Goal: Task Accomplishment & Management: Use online tool/utility

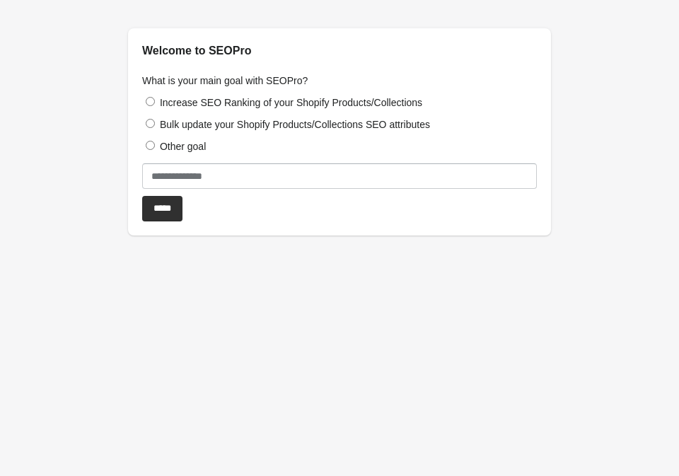
click at [299, 104] on label "Increase SEO Ranking of your Shopify Products/Collections" at bounding box center [291, 102] width 262 height 11
click at [179, 204] on input "*****" at bounding box center [162, 208] width 40 height 25
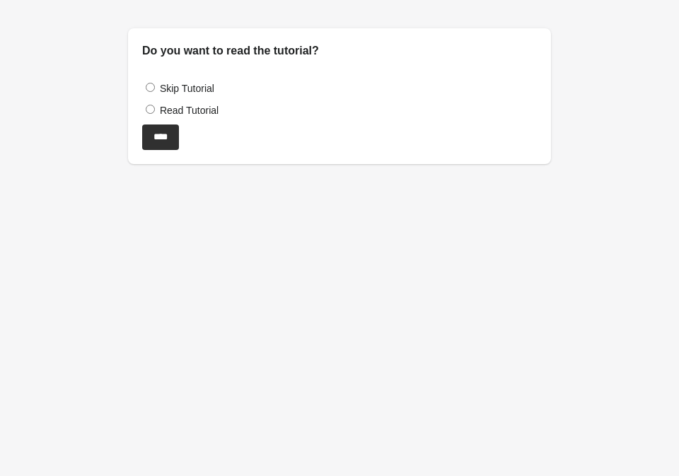
click at [182, 110] on label "Read Tutorial" at bounding box center [189, 110] width 59 height 11
click at [172, 134] on input "****" at bounding box center [160, 136] width 37 height 25
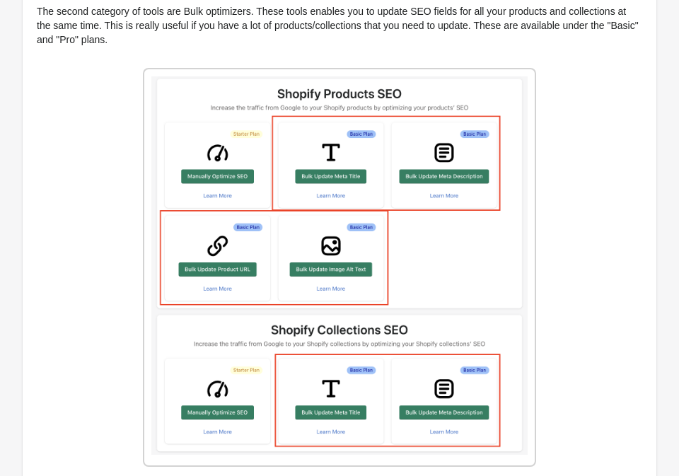
scroll to position [1740, 0]
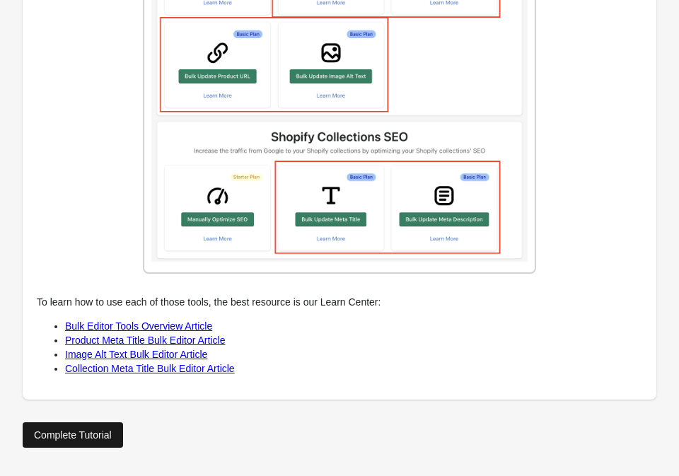
click at [90, 440] on div "Complete Tutorial" at bounding box center [73, 434] width 78 height 11
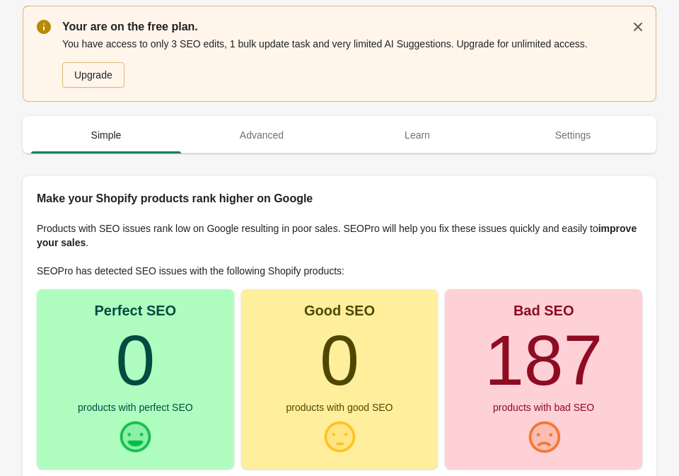
scroll to position [149, 0]
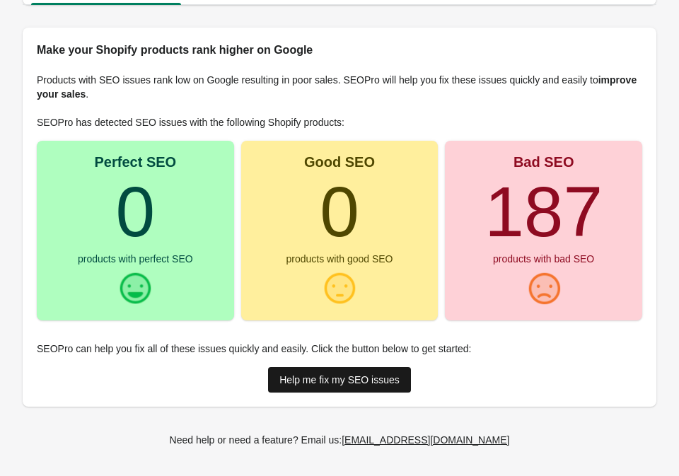
click at [349, 376] on div "Help me fix my SEO issues" at bounding box center [339, 379] width 120 height 11
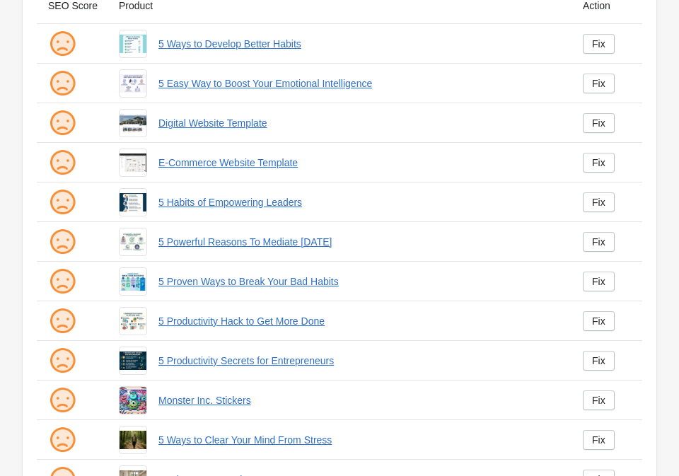
scroll to position [207, 0]
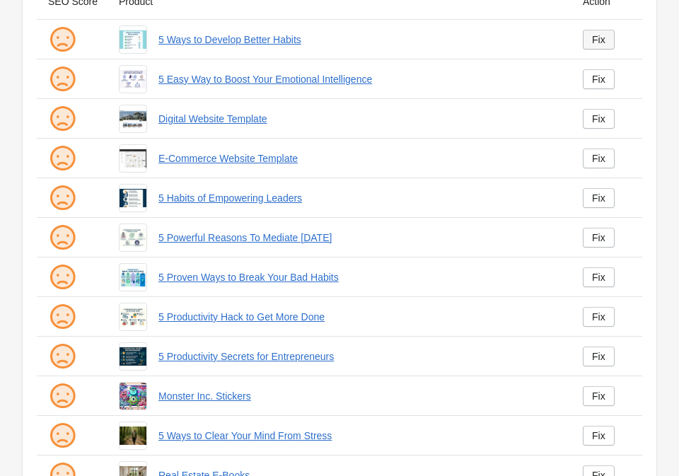
click at [603, 47] on link "Fix" at bounding box center [599, 40] width 32 height 20
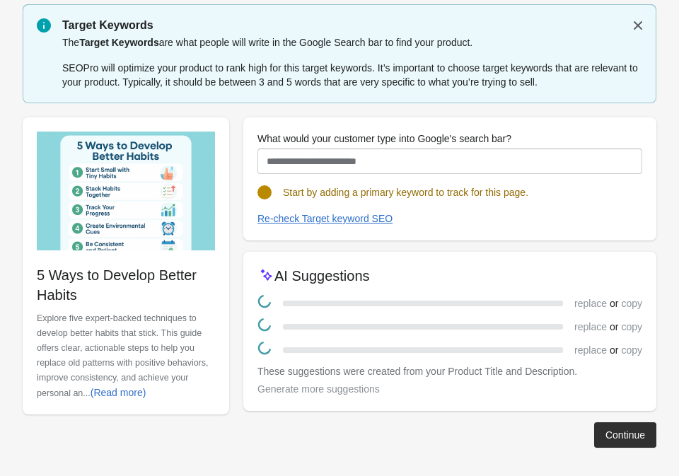
scroll to position [28, 0]
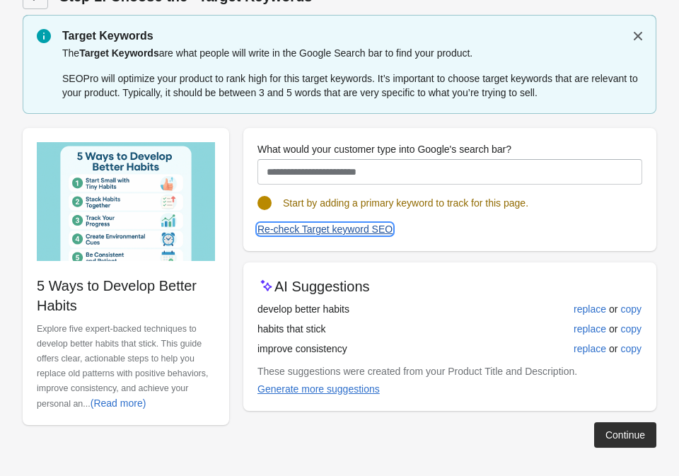
click at [373, 228] on div "Re-check Target keyword SEO" at bounding box center [324, 229] width 135 height 11
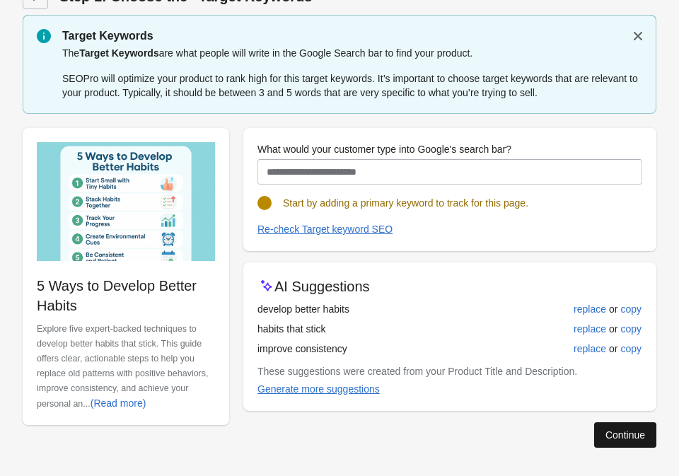
click at [625, 429] on div "Continue" at bounding box center [626, 434] width 40 height 11
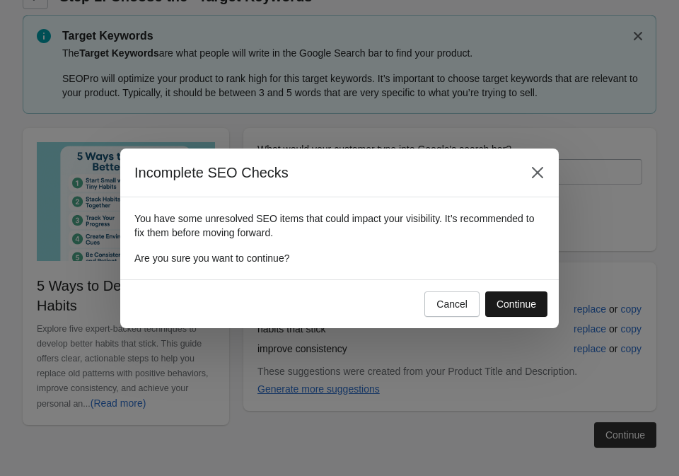
click at [524, 310] on button "Continue" at bounding box center [516, 303] width 62 height 25
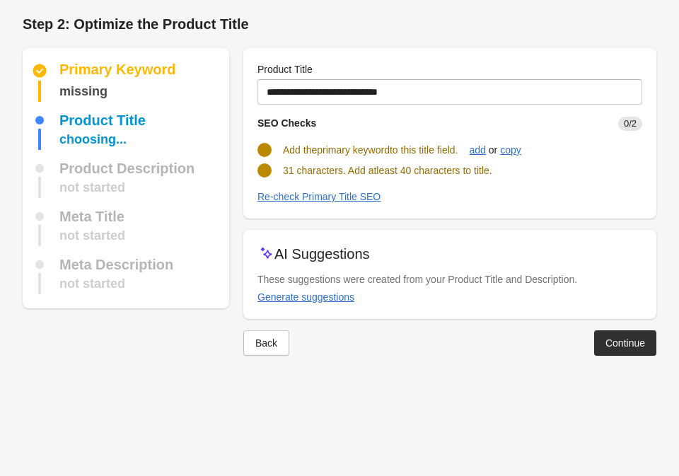
scroll to position [0, 0]
click at [618, 342] on div "Continue" at bounding box center [626, 342] width 40 height 11
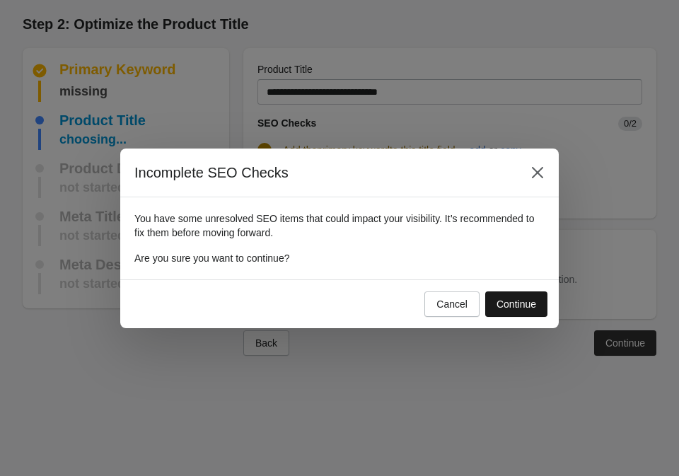
click at [497, 299] on div "Continue" at bounding box center [517, 304] width 40 height 11
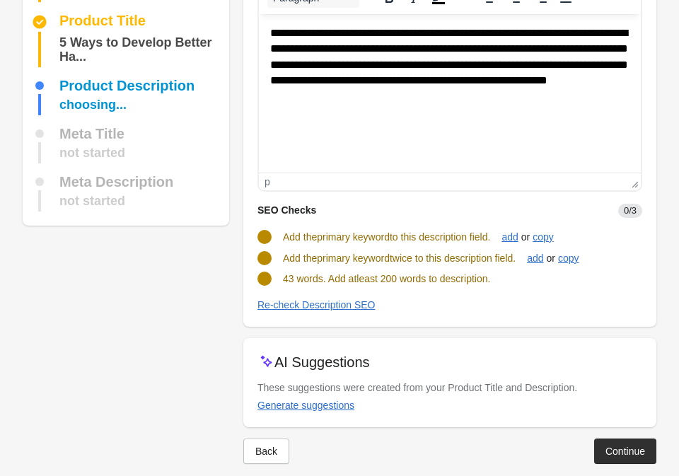
scroll to position [115, 0]
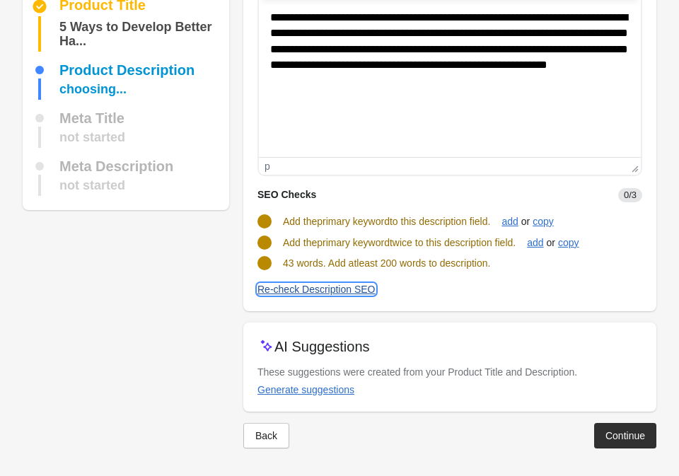
click at [323, 288] on div "Re-check Description SEO" at bounding box center [316, 289] width 118 height 11
click at [518, 224] on div "add" at bounding box center [510, 221] width 16 height 11
click at [543, 245] on div "add" at bounding box center [535, 242] width 16 height 11
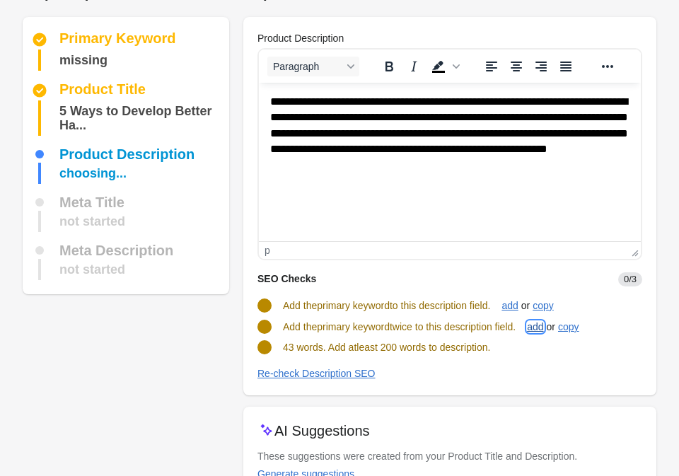
scroll to position [23, 0]
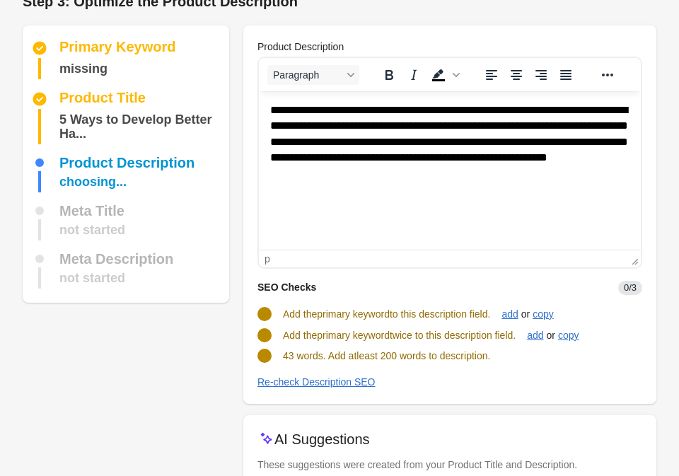
click at [320, 168] on p "**********" at bounding box center [449, 142] width 359 height 79
drag, startPoint x: 335, startPoint y: 199, endPoint x: 265, endPoint y: 102, distance: 120.6
click at [265, 102] on html "**********" at bounding box center [450, 142] width 382 height 102
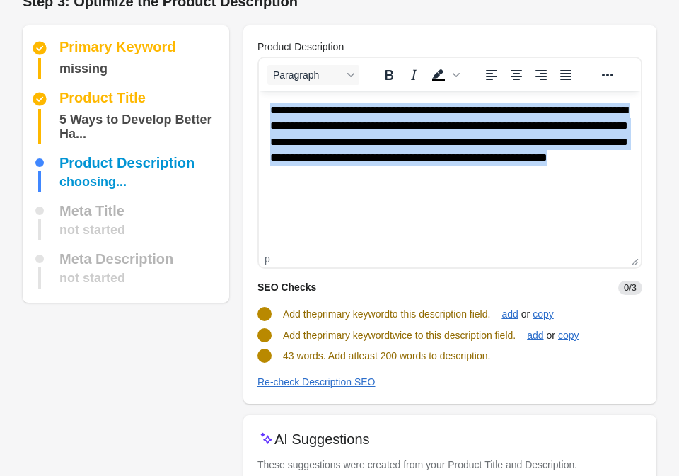
drag, startPoint x: 273, startPoint y: 112, endPoint x: 512, endPoint y: 186, distance: 250.4
click at [514, 186] on html "**********" at bounding box center [450, 142] width 382 height 102
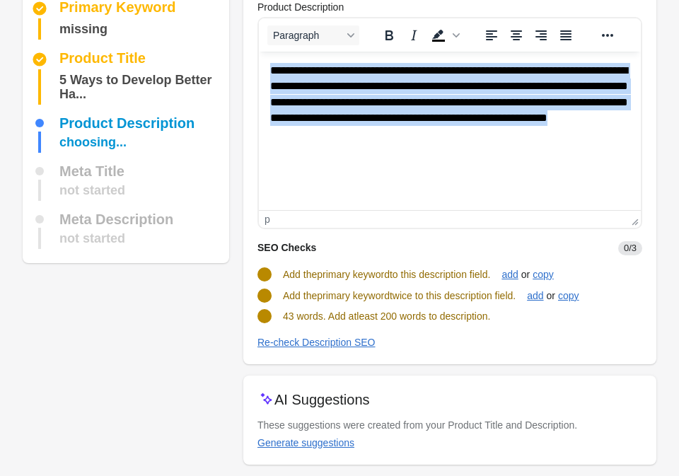
scroll to position [115, 0]
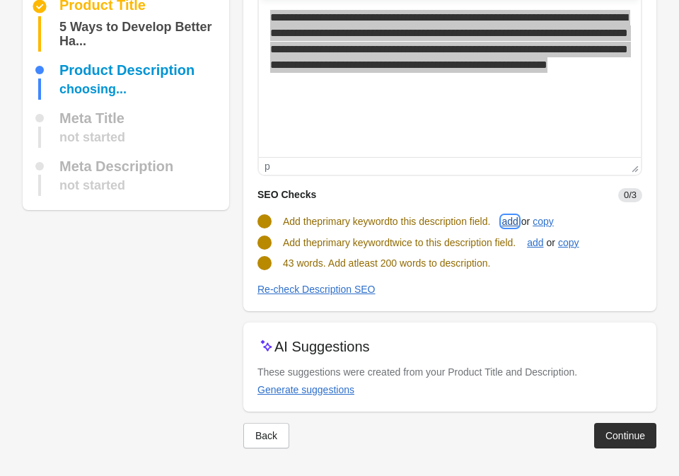
click at [518, 226] on div "add" at bounding box center [510, 221] width 16 height 11
click at [543, 240] on div "add" at bounding box center [535, 242] width 16 height 11
click at [295, 393] on div "Generate suggestions" at bounding box center [305, 389] width 97 height 11
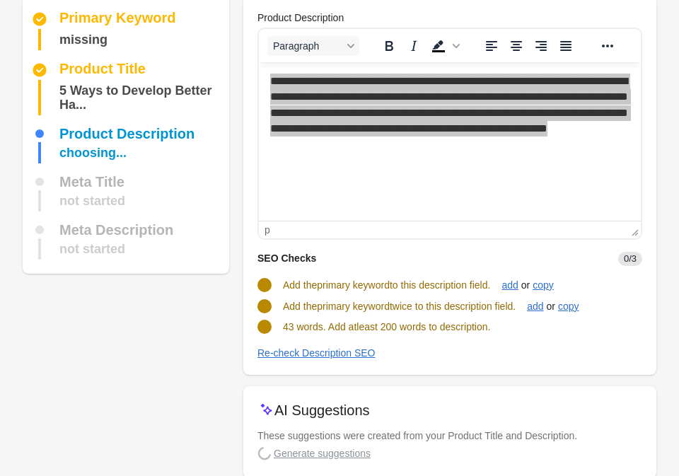
scroll to position [118, 0]
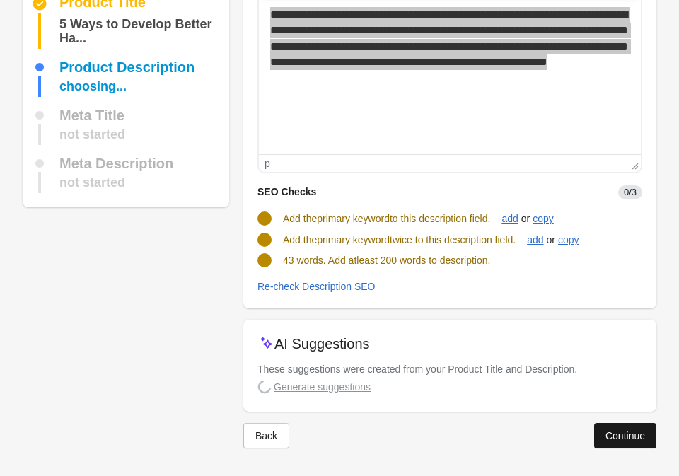
click at [627, 434] on div "Continue" at bounding box center [626, 435] width 40 height 11
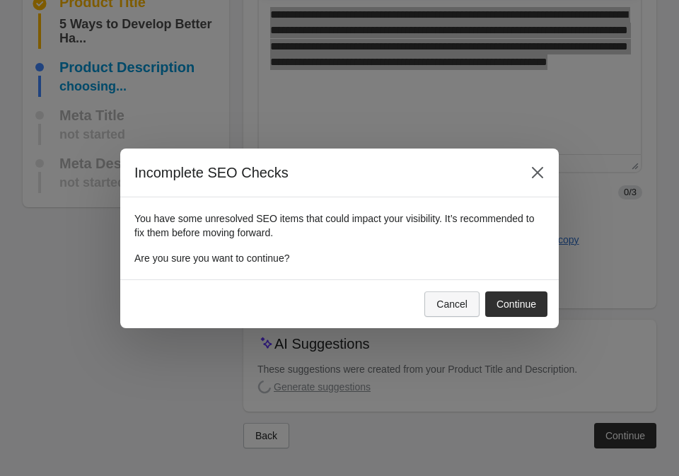
click at [465, 305] on button "Cancel" at bounding box center [451, 303] width 55 height 25
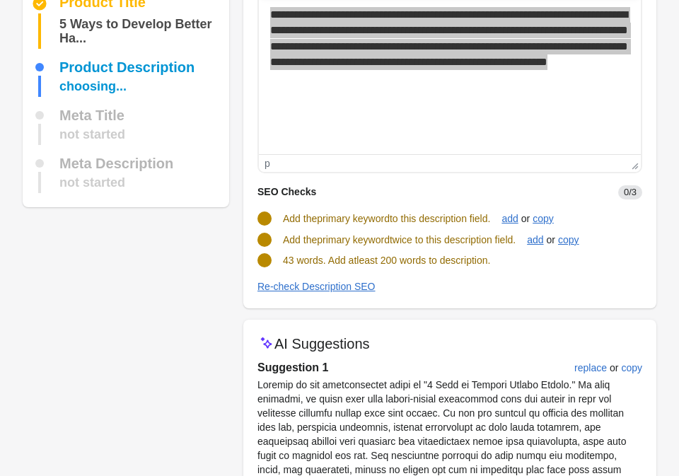
click at [375, 180] on div "SEO Checks 0/3" at bounding box center [444, 186] width 396 height 26
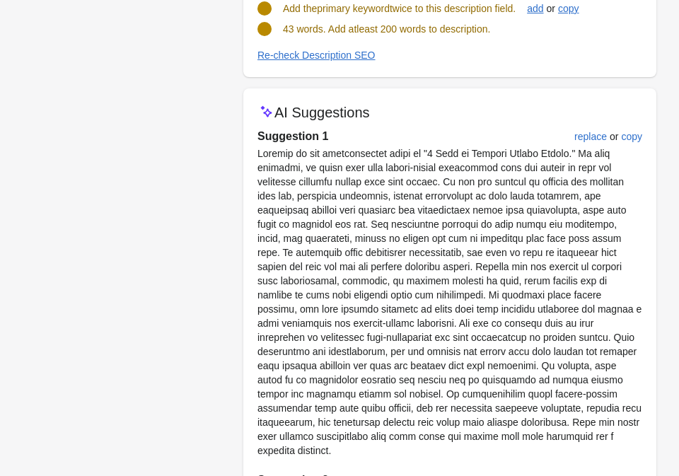
scroll to position [339, 0]
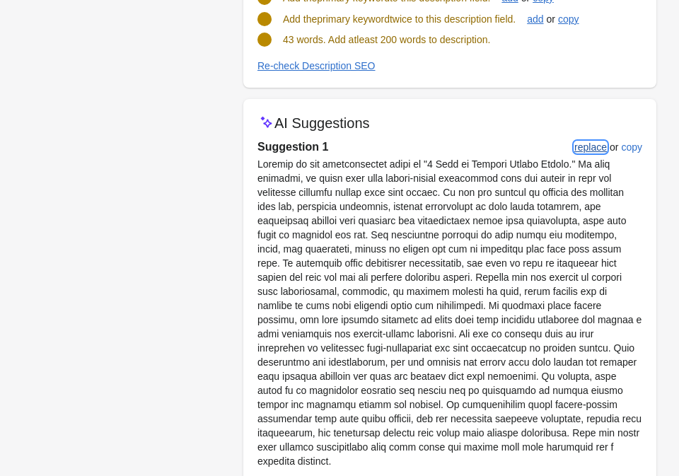
click at [603, 151] on div "replace" at bounding box center [590, 146] width 33 height 11
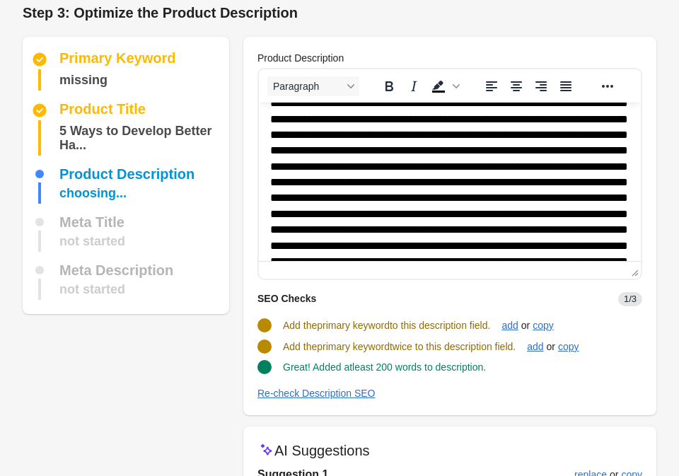
scroll to position [260, 0]
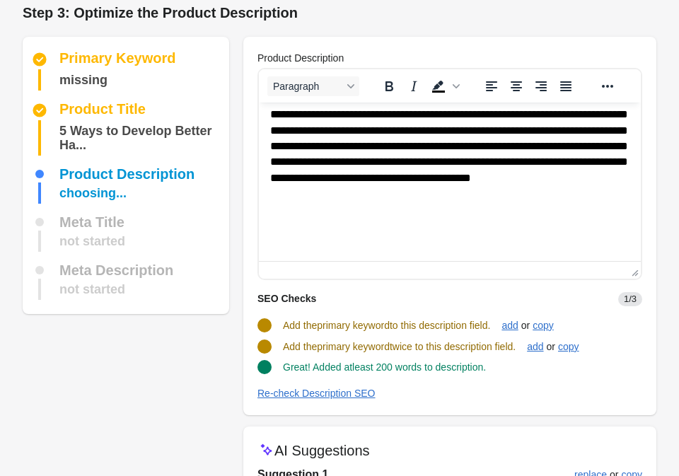
click at [475, 180] on p "Rich Text Area. Press ALT-0 for help." at bounding box center [449, 52] width 359 height 396
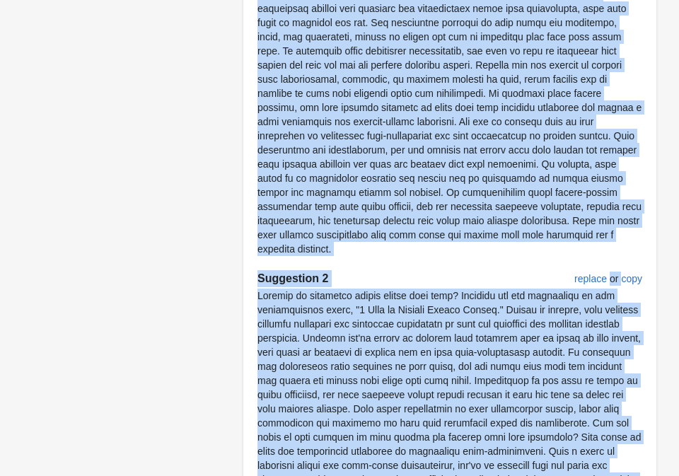
scroll to position [615, 0]
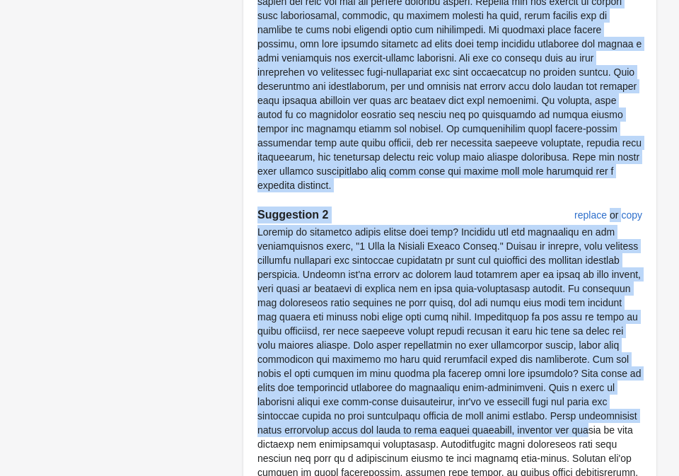
drag, startPoint x: 260, startPoint y: 120, endPoint x: 357, endPoint y: 185, distance: 117.3
click at [357, 185] on p at bounding box center [449, 36] width 385 height 311
copy p "Welcome to our comprehensive guide on "5 Ways to Develop Better Habits." In thi…"
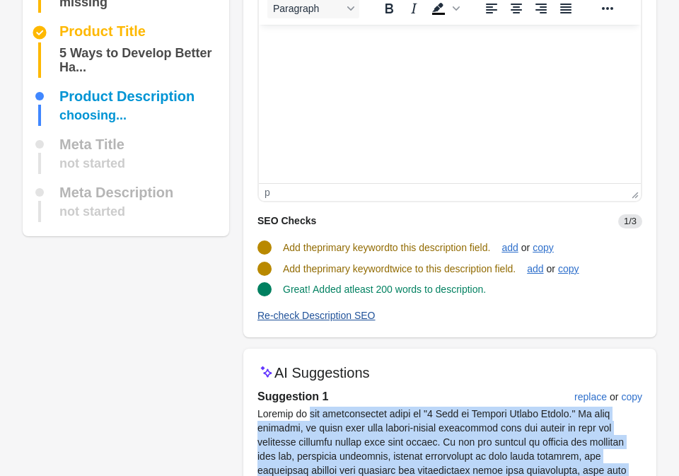
scroll to position [79, 0]
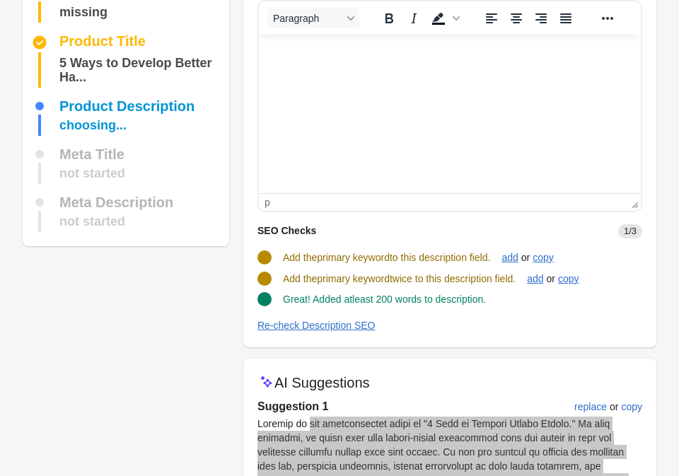
click at [352, 73] on html at bounding box center [450, 54] width 382 height 38
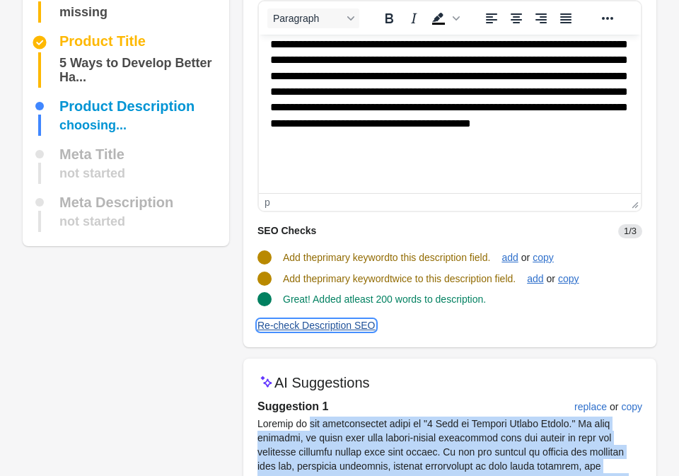
click at [368, 320] on div "Re-check Description SEO" at bounding box center [316, 325] width 118 height 11
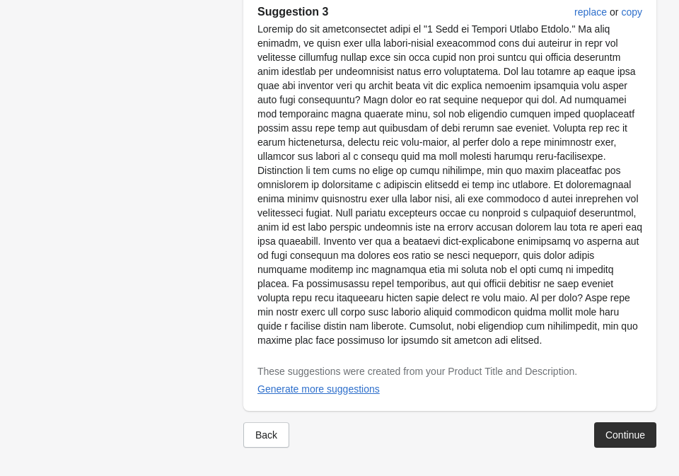
scroll to position [1175, 0]
click at [637, 436] on div "Continue" at bounding box center [626, 434] width 40 height 11
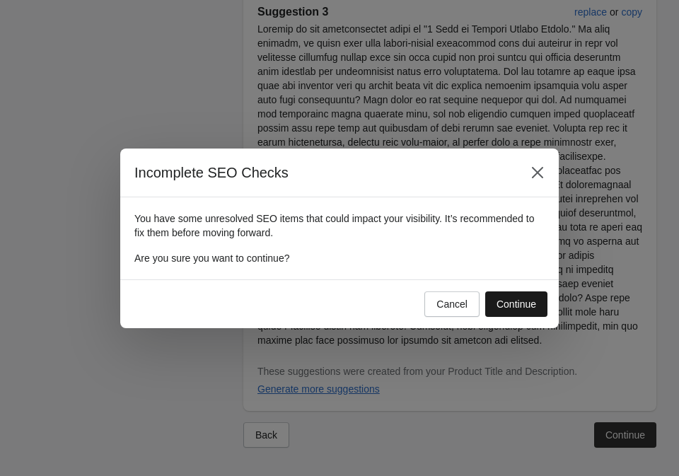
click at [507, 303] on div "Continue" at bounding box center [517, 304] width 40 height 11
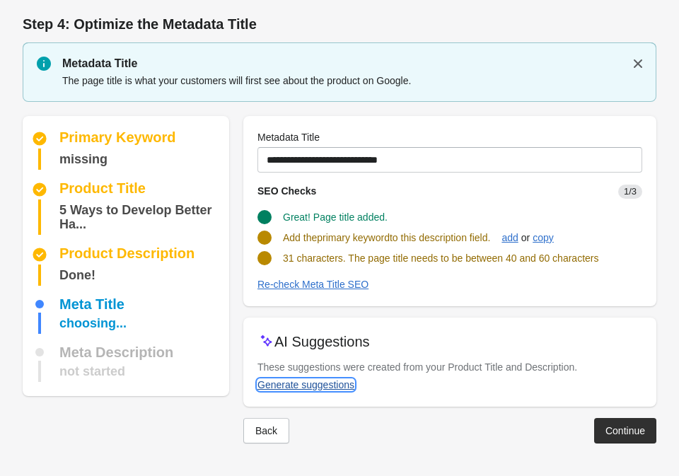
click at [339, 376] on button "Generate suggestions" at bounding box center [306, 384] width 108 height 25
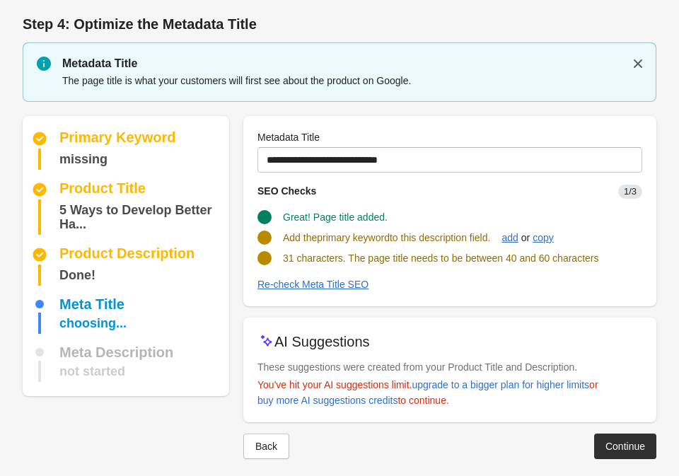
scroll to position [11, 0]
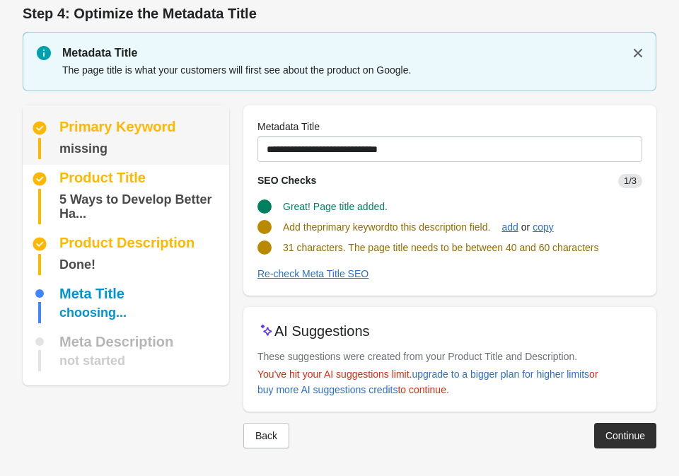
click at [166, 131] on div "Primary Keyword" at bounding box center [117, 128] width 117 height 17
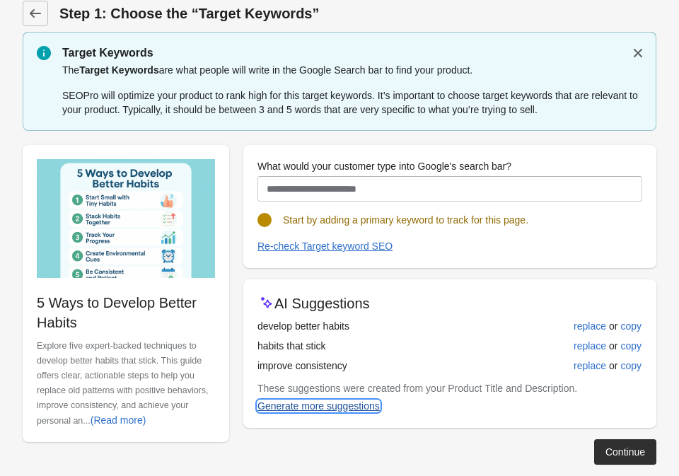
click at [375, 407] on div "Generate more suggestions" at bounding box center [318, 405] width 122 height 11
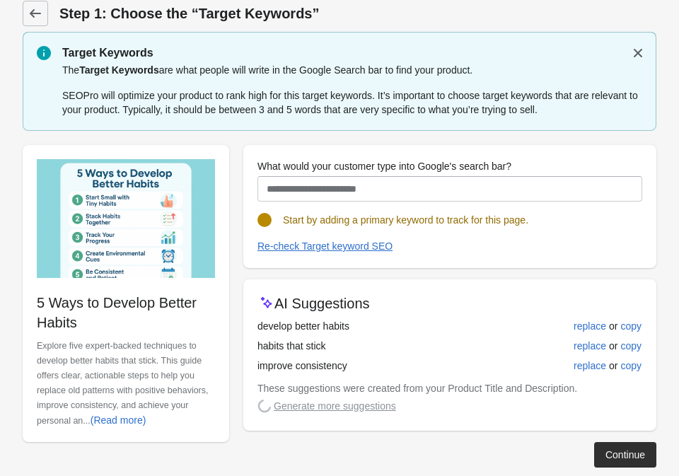
scroll to position [43, 0]
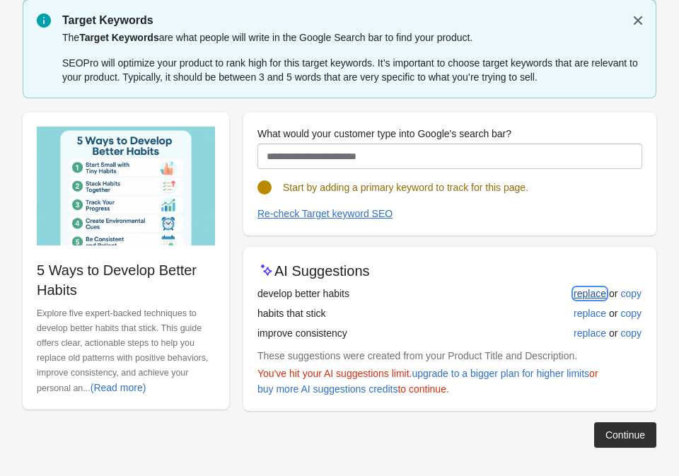
click at [595, 294] on div "replace" at bounding box center [590, 293] width 33 height 11
type input "**********"
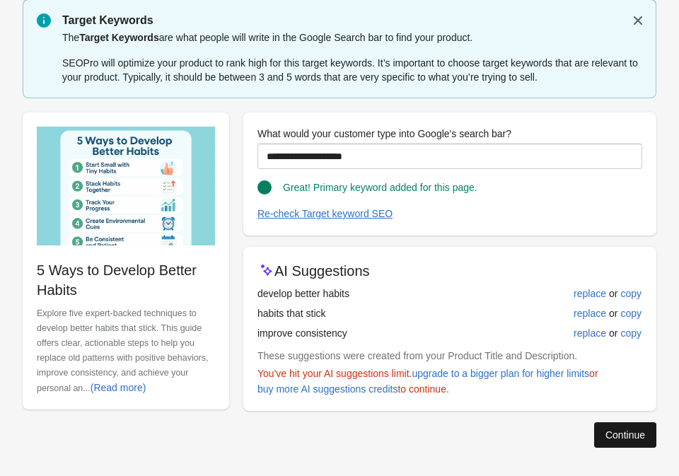
click at [616, 429] on div "Continue" at bounding box center [626, 434] width 40 height 11
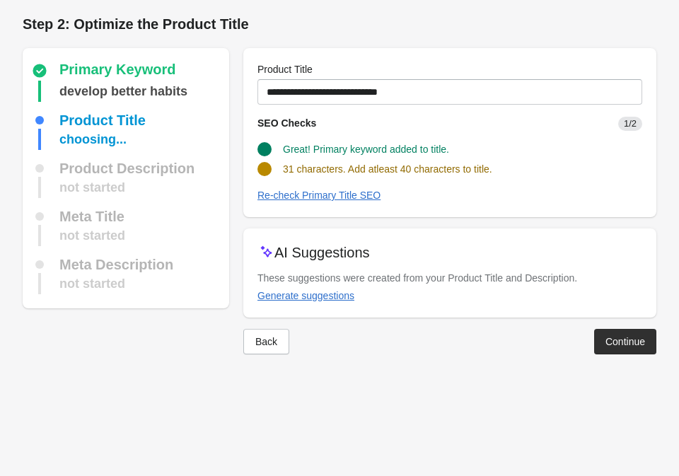
scroll to position [0, 0]
click at [621, 327] on div "Back Continue" at bounding box center [444, 336] width 424 height 37
click at [613, 341] on div "Continue" at bounding box center [626, 341] width 40 height 11
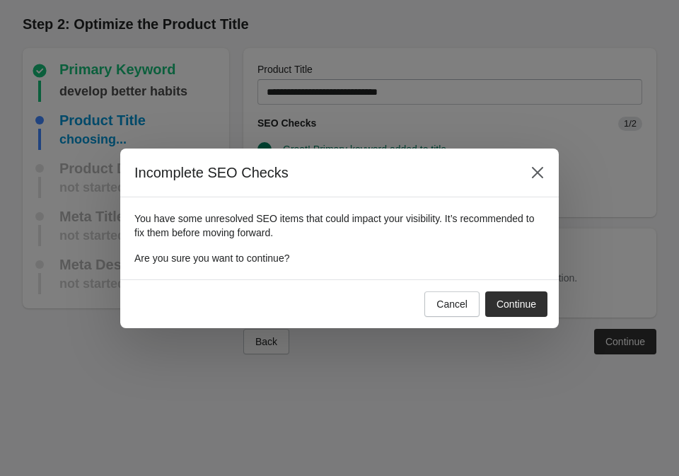
click at [485, 286] on div "Cancel Continue" at bounding box center [483, 301] width 129 height 31
click at [494, 292] on button "Continue" at bounding box center [516, 303] width 62 height 25
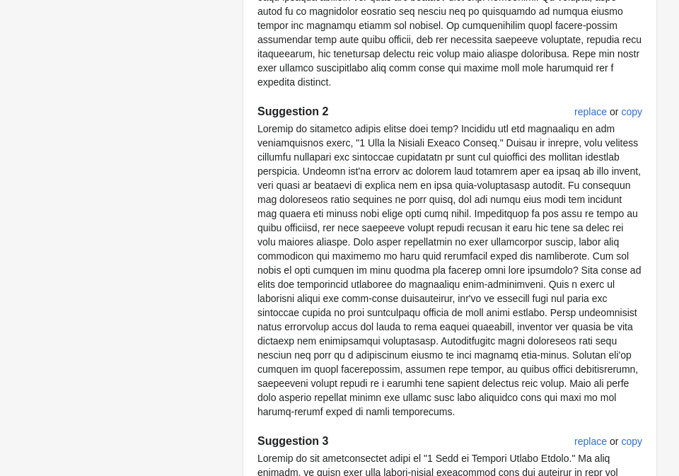
scroll to position [1174, 0]
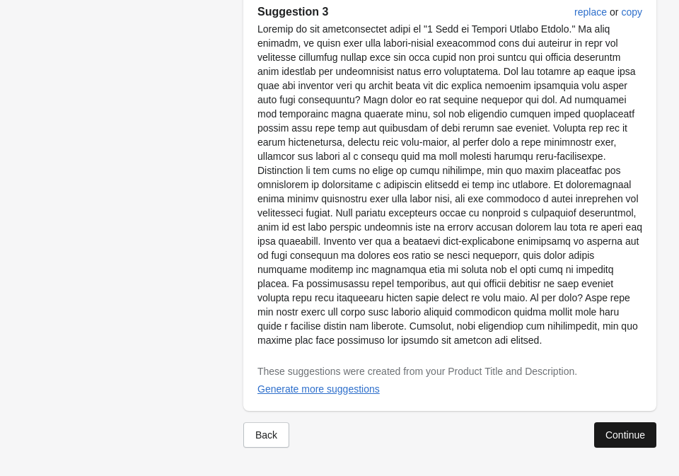
click at [628, 443] on button "Continue" at bounding box center [625, 434] width 62 height 25
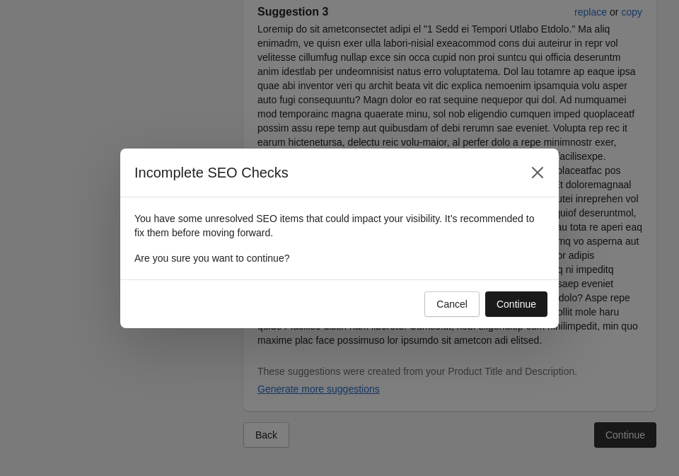
click at [509, 315] on button "Continue" at bounding box center [516, 303] width 62 height 25
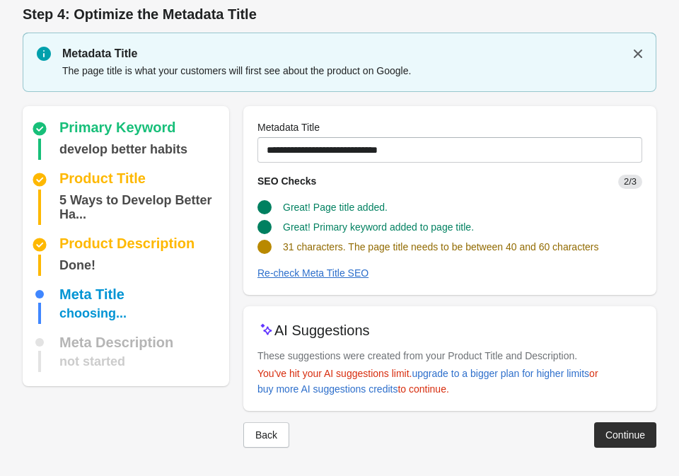
scroll to position [9, 0]
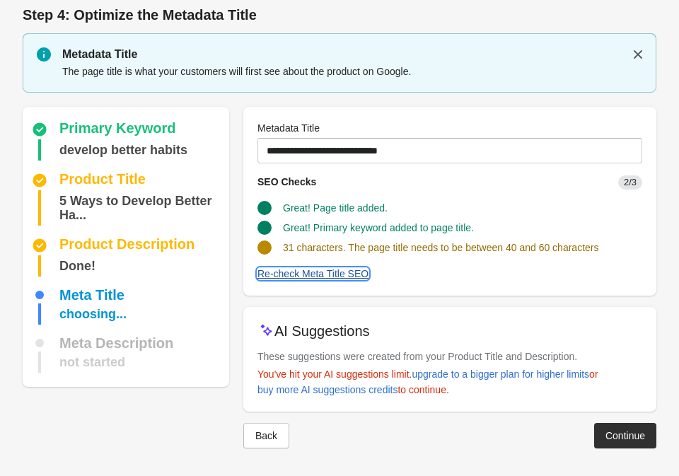
click at [340, 276] on div "Re-check Meta Title SEO" at bounding box center [312, 273] width 111 height 11
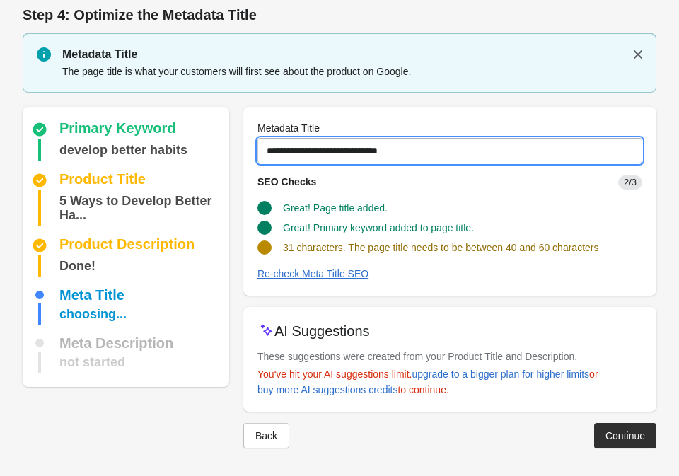
click at [269, 150] on input "**********" at bounding box center [449, 150] width 385 height 25
click at [436, 153] on input "**********" at bounding box center [449, 150] width 385 height 25
type input "**********"
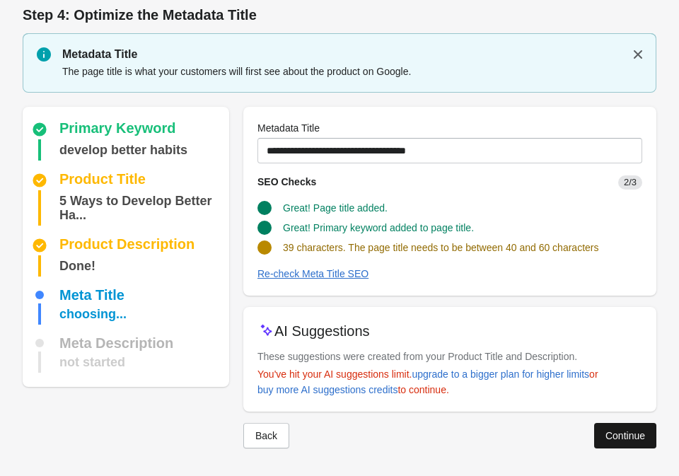
click at [608, 423] on button "Continue" at bounding box center [625, 435] width 62 height 25
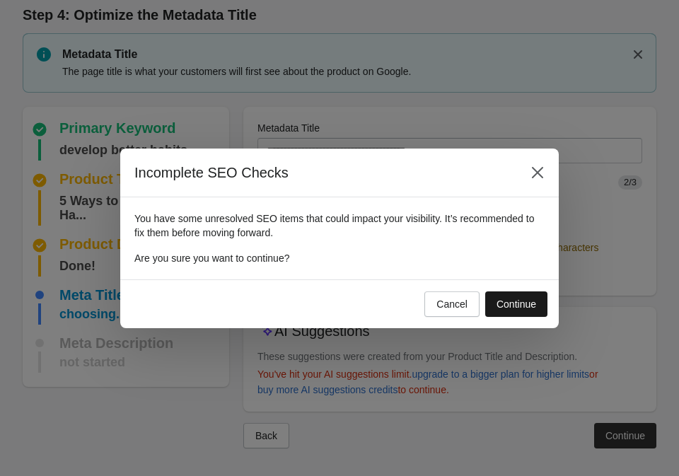
click at [515, 297] on button "Continue" at bounding box center [516, 303] width 62 height 25
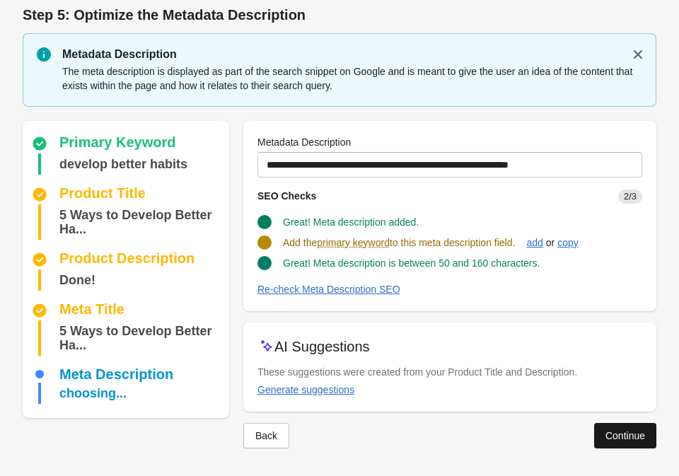
click at [611, 428] on button "Continue" at bounding box center [625, 435] width 62 height 25
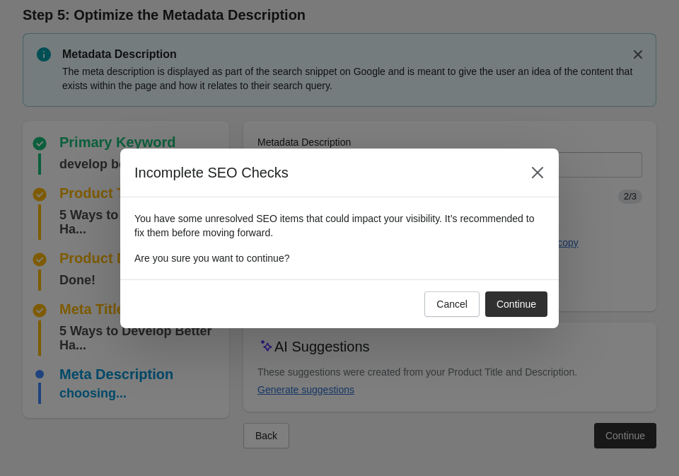
click at [519, 317] on div "Cancel Continue" at bounding box center [339, 303] width 439 height 49
click at [520, 306] on div "Continue" at bounding box center [517, 304] width 40 height 11
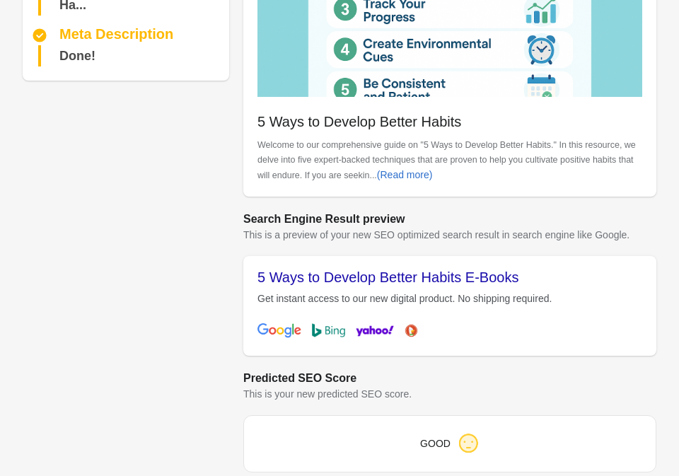
scroll to position [345, 0]
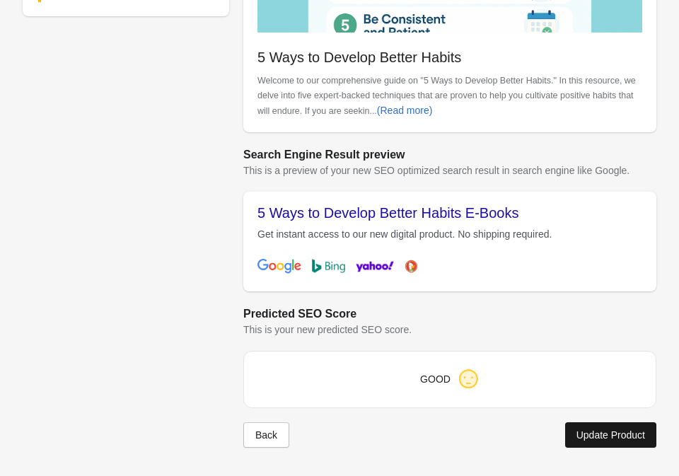
click at [606, 435] on div "Update Product" at bounding box center [611, 434] width 69 height 11
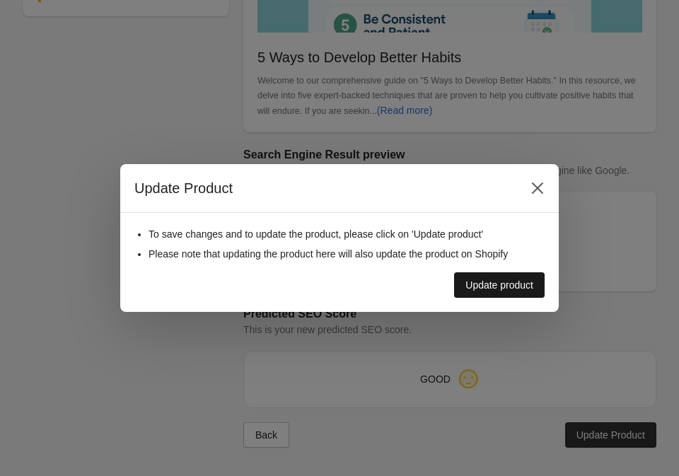
click at [478, 283] on div "Update product" at bounding box center [499, 284] width 68 height 11
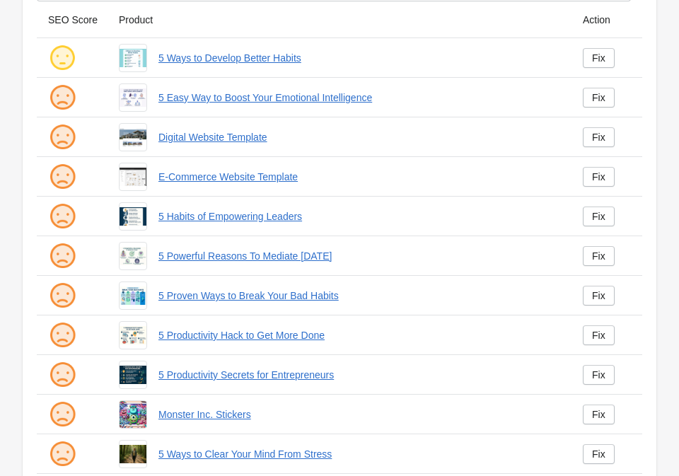
scroll to position [401, 0]
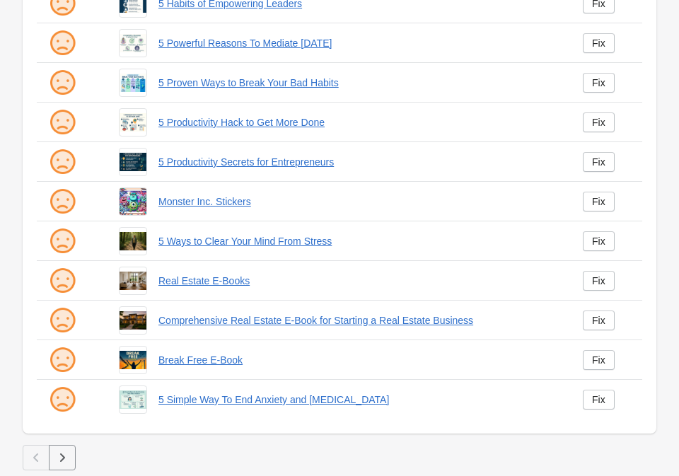
click at [64, 453] on icon "button" at bounding box center [62, 458] width 14 height 14
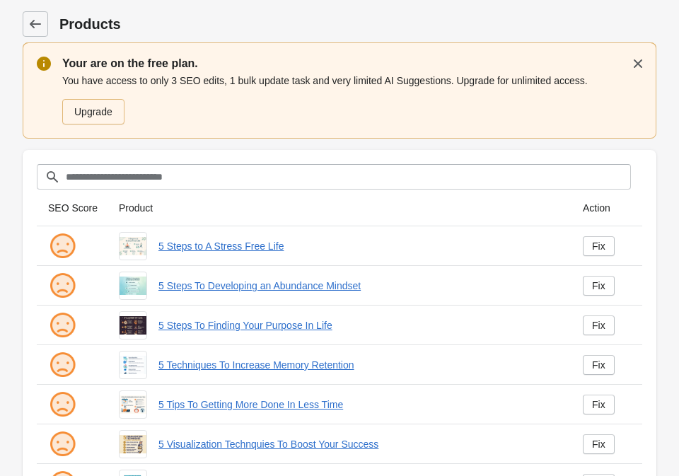
scroll to position [401, 0]
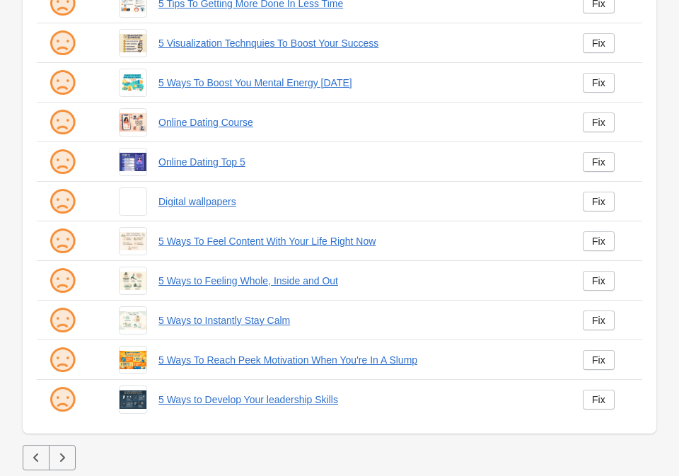
click at [61, 456] on icon "button" at bounding box center [62, 458] width 14 height 14
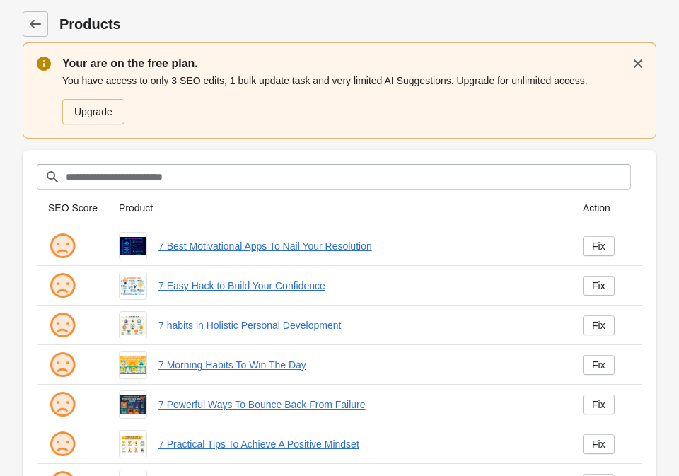
scroll to position [401, 0]
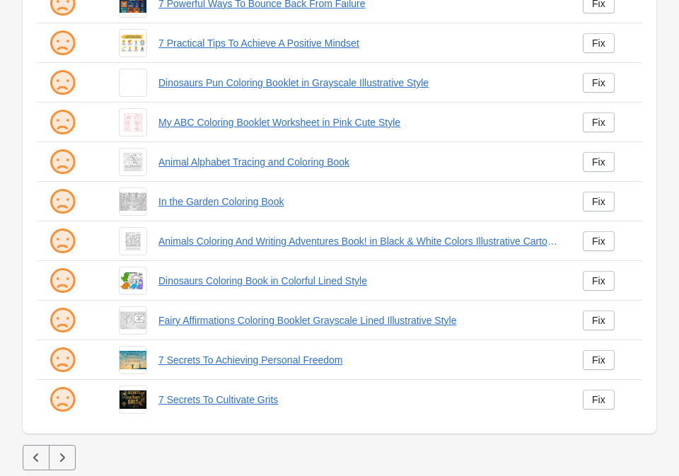
click at [62, 454] on icon "button" at bounding box center [62, 457] width 5 height 8
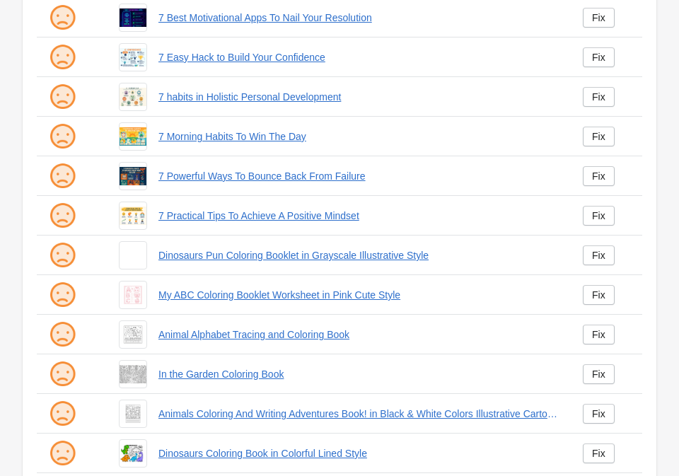
scroll to position [0, 0]
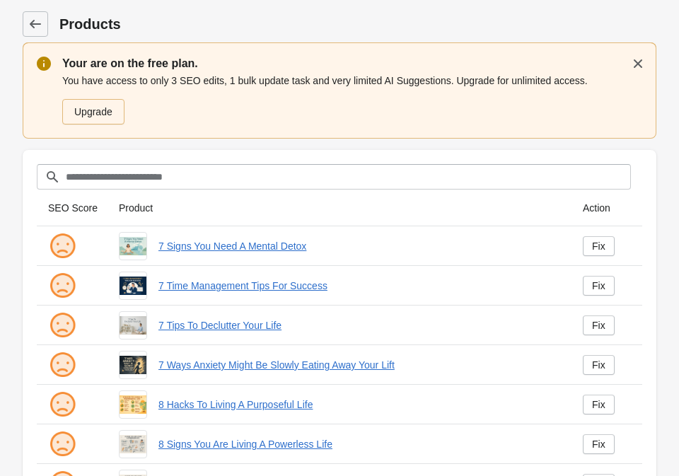
click at [105, 116] on div "Upgrade" at bounding box center [93, 111] width 38 height 11
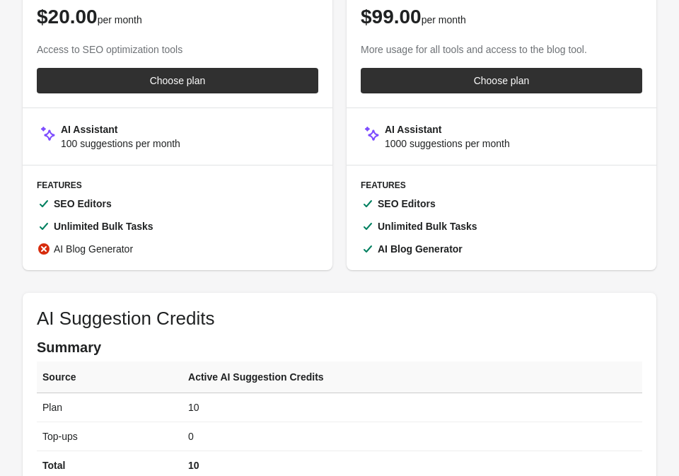
scroll to position [79, 0]
